Goal: Navigation & Orientation: Find specific page/section

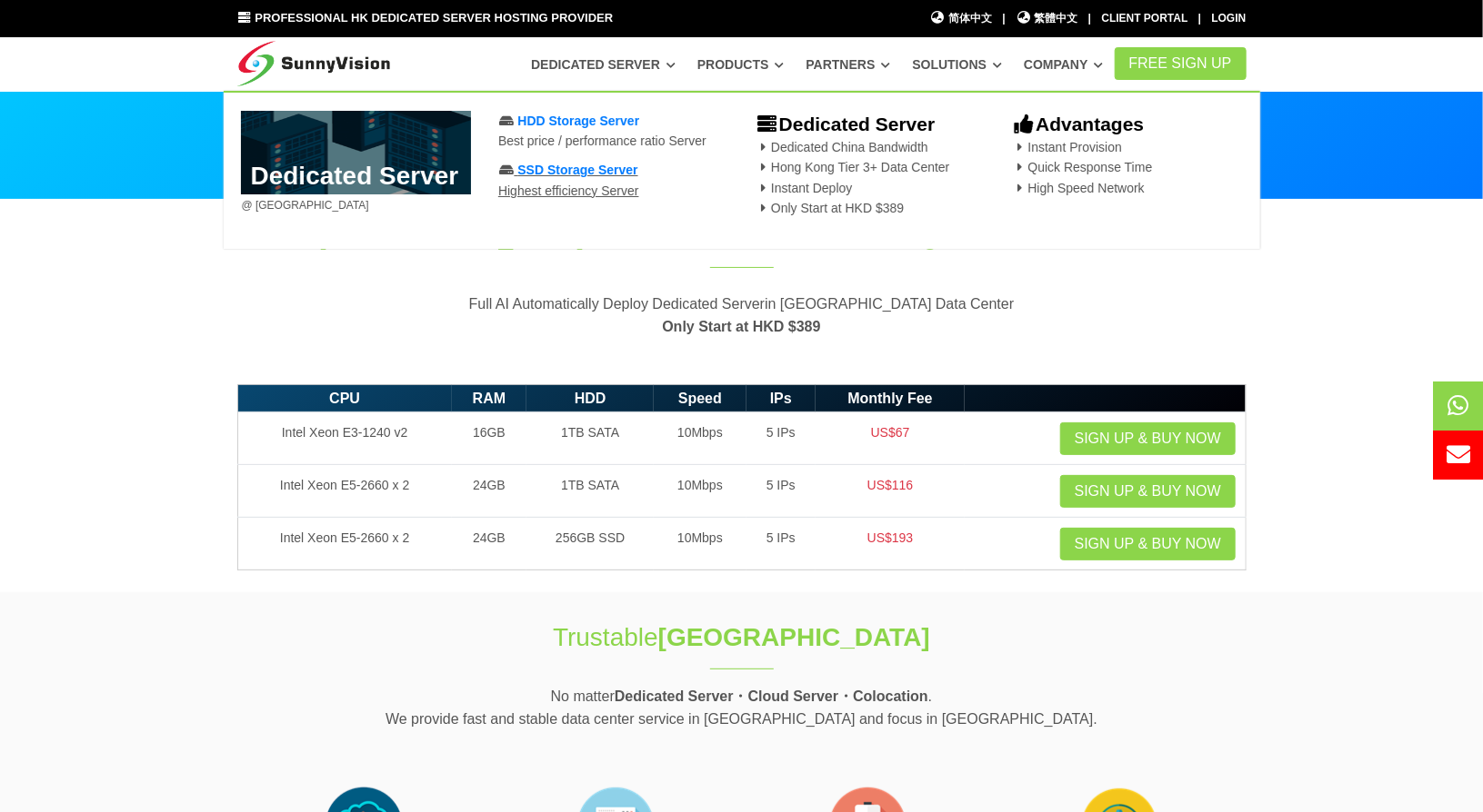
click at [583, 175] on span "SSD Storage Server" at bounding box center [577, 169] width 120 height 15
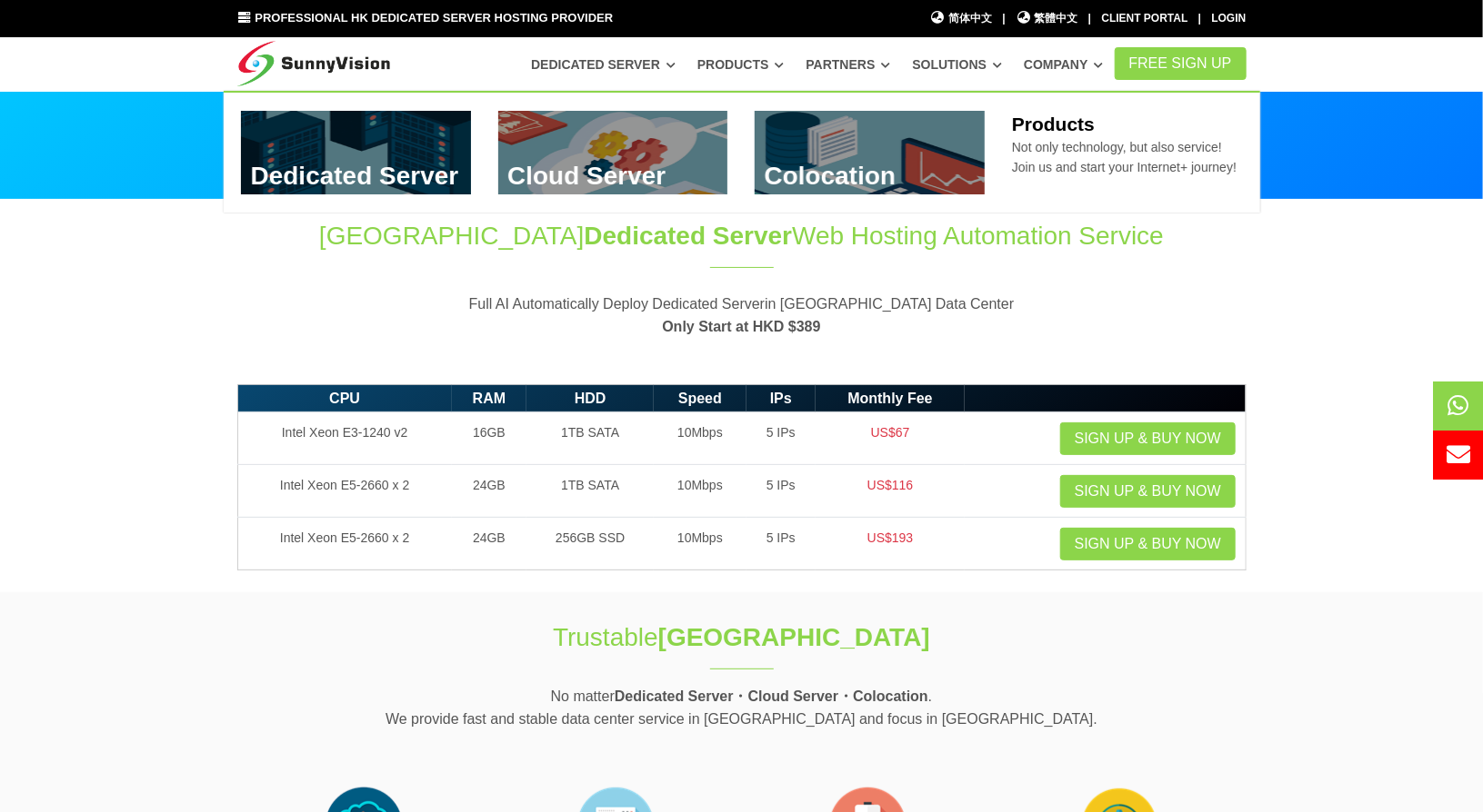
click at [422, 169] on link at bounding box center [356, 152] width 230 height 84
